Goal: Transaction & Acquisition: Purchase product/service

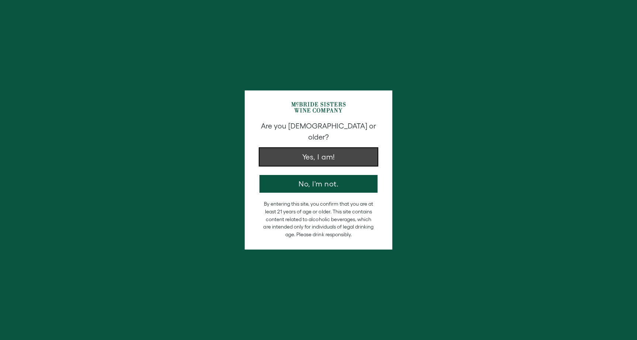
click at [312, 148] on button "Yes, I am!" at bounding box center [318, 157] width 118 height 18
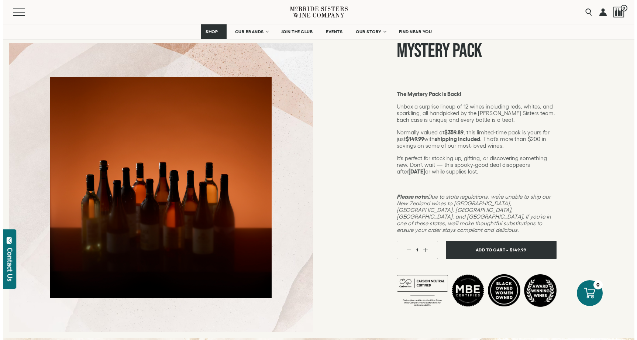
scroll to position [68, 0]
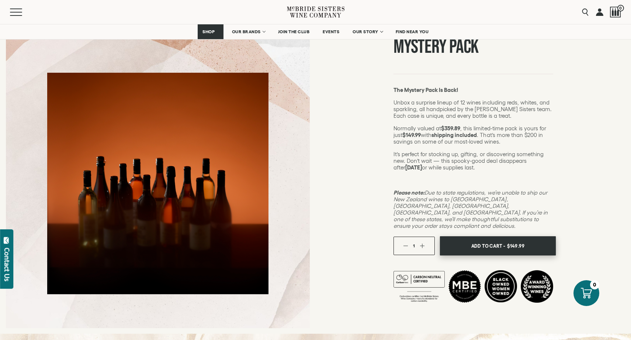
click at [520, 240] on span "$149.99" at bounding box center [516, 245] width 18 height 11
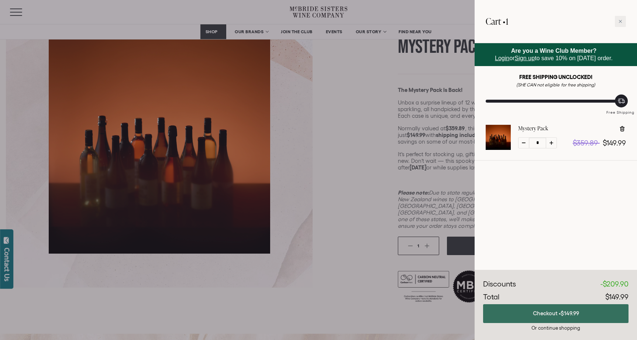
click at [549, 315] on button "Checkout • $149.99" at bounding box center [555, 313] width 145 height 19
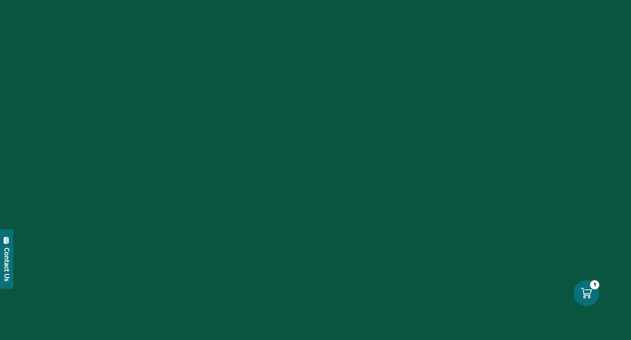
scroll to position [68, 0]
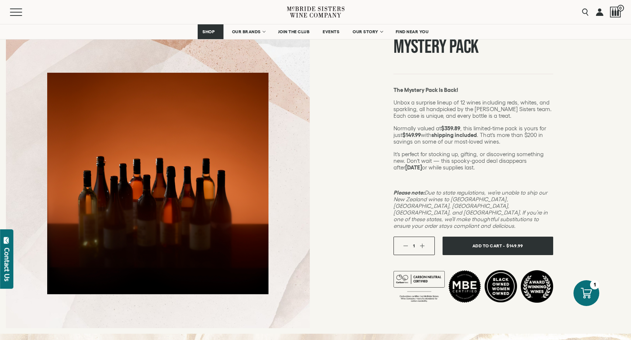
click at [603, 10] on link at bounding box center [599, 12] width 7 height 24
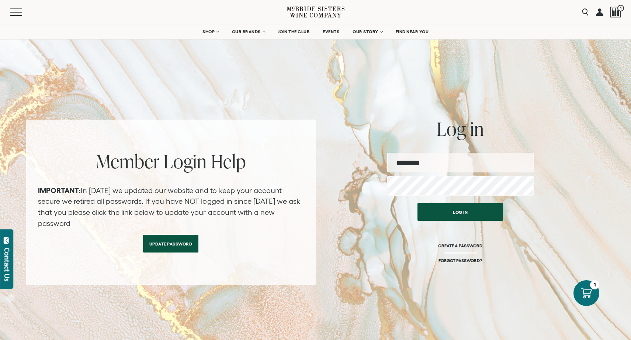
click at [490, 163] on input "email" at bounding box center [460, 163] width 147 height 20
click at [459, 166] on input "email" at bounding box center [460, 163] width 147 height 20
click at [466, 154] on input "email" at bounding box center [460, 163] width 147 height 20
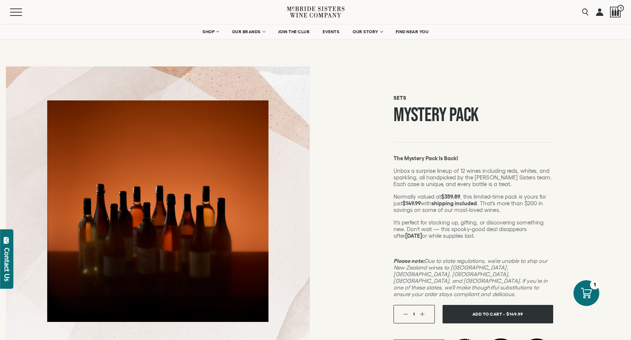
click at [601, 11] on link at bounding box center [599, 12] width 7 height 24
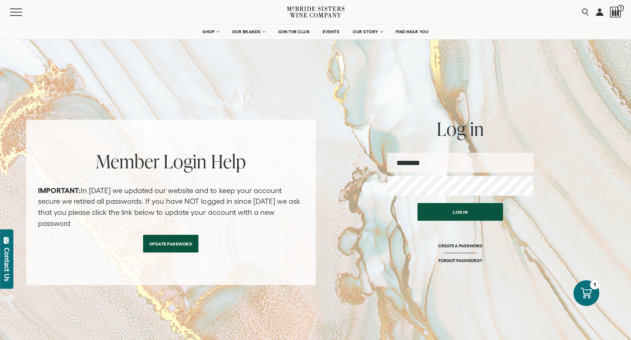
click at [398, 165] on input "email" at bounding box center [460, 163] width 147 height 20
click at [437, 161] on input "email" at bounding box center [460, 163] width 147 height 20
type input "**********"
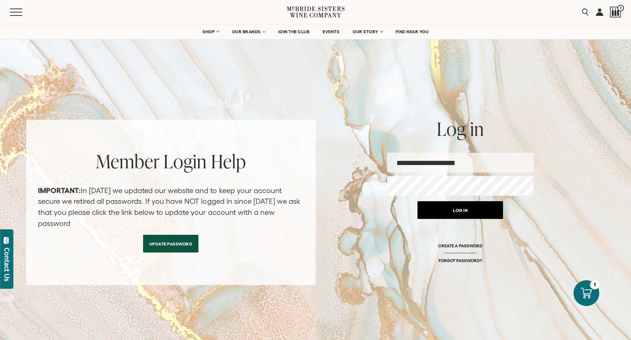
click at [455, 210] on button "Log in" at bounding box center [461, 210] width 86 height 18
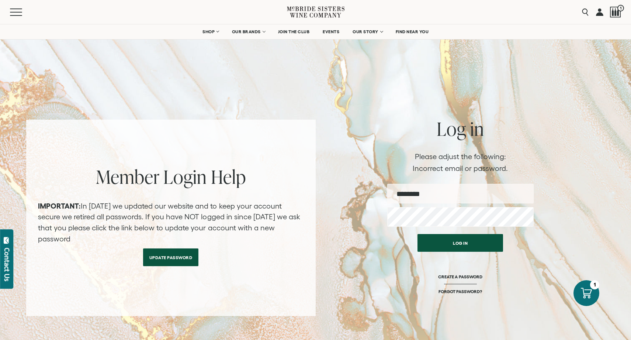
click at [173, 258] on link "Update Password" at bounding box center [171, 257] width 56 height 18
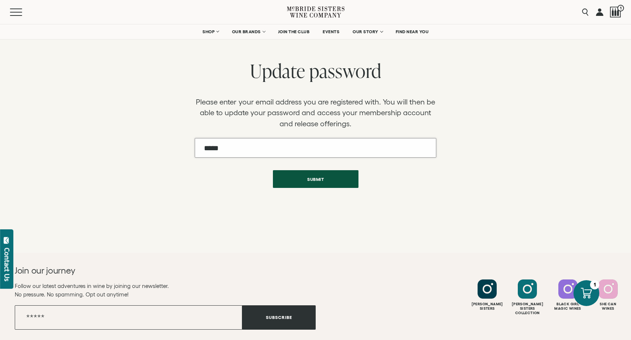
click at [240, 151] on input "Email" at bounding box center [315, 148] width 241 height 20
type input "**********"
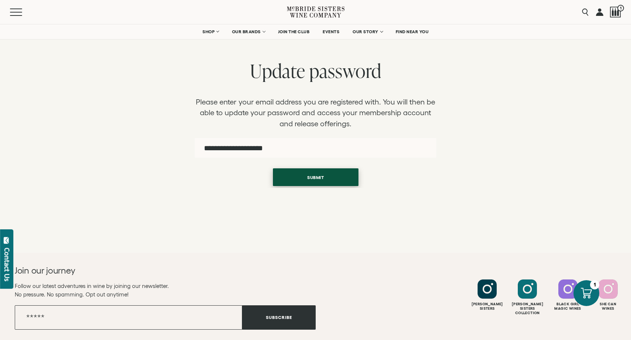
click at [317, 184] on button "Submit" at bounding box center [316, 177] width 86 height 18
